Goal: Navigation & Orientation: Find specific page/section

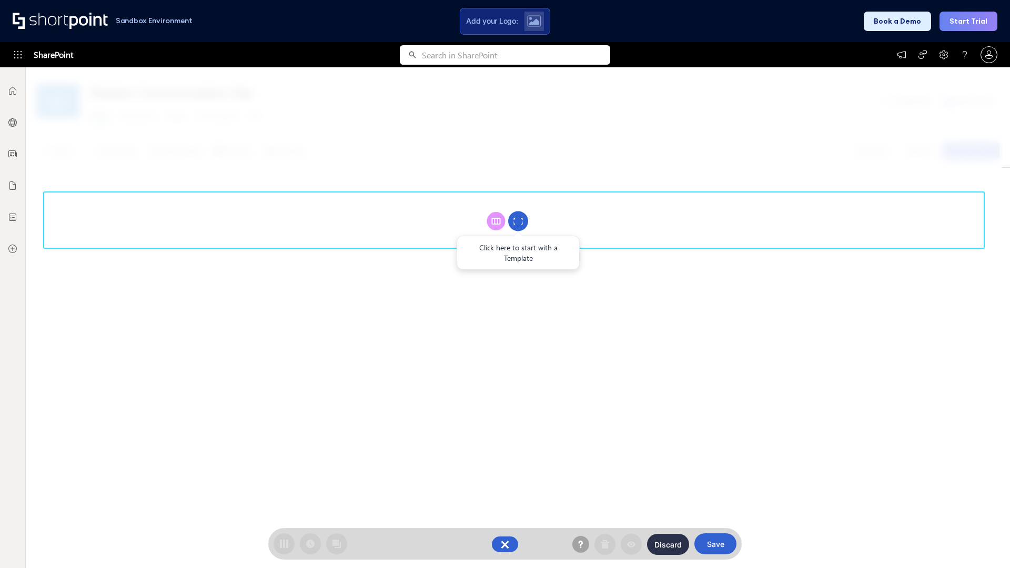
click at [518, 221] on circle at bounding box center [518, 221] width 20 height 20
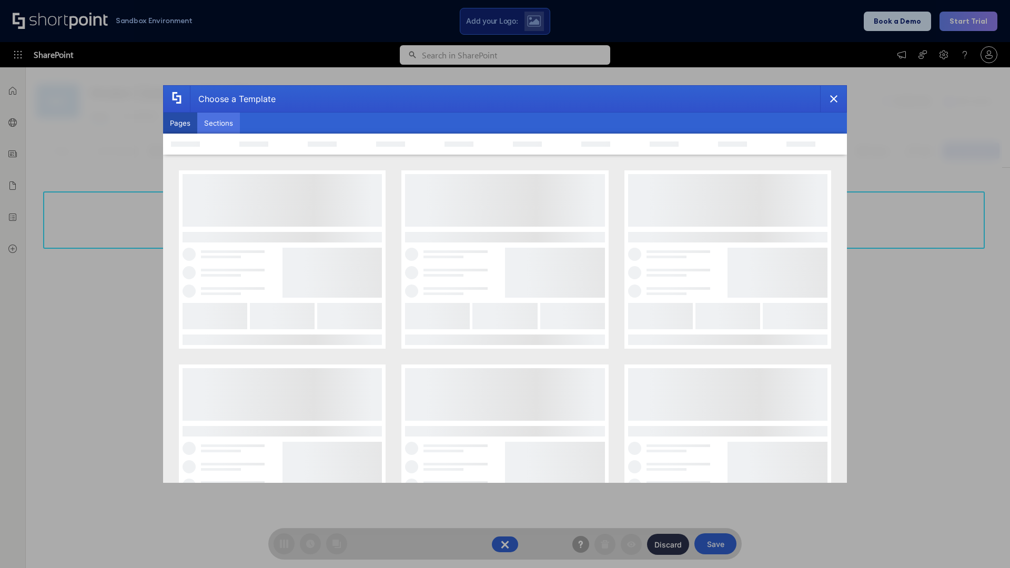
click at [218, 123] on button "Sections" at bounding box center [218, 123] width 43 height 21
type input "Teams Kit 1"
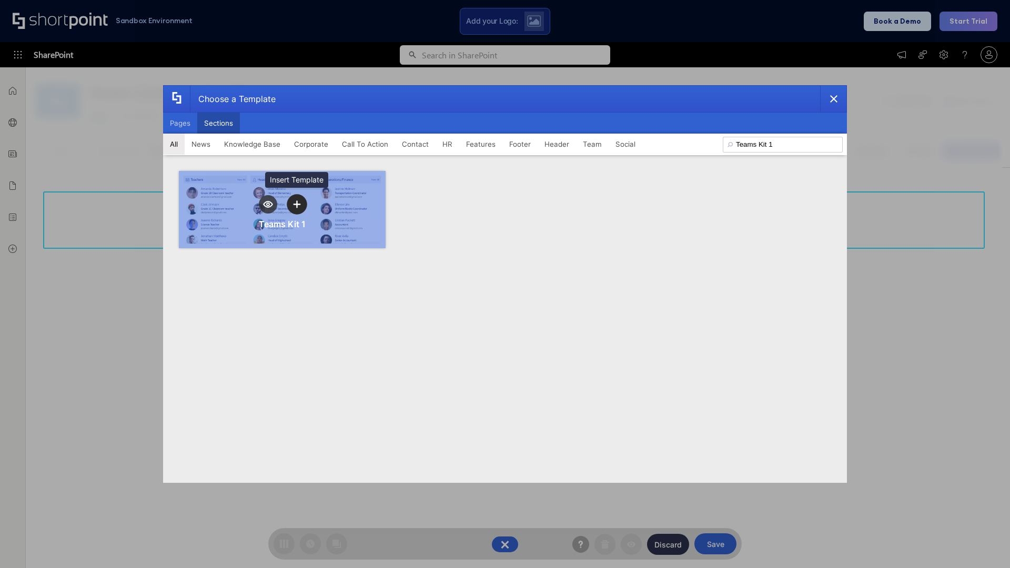
click at [297, 204] on icon "template selector" at bounding box center [296, 203] width 7 height 7
